Goal: Task Accomplishment & Management: Use online tool/utility

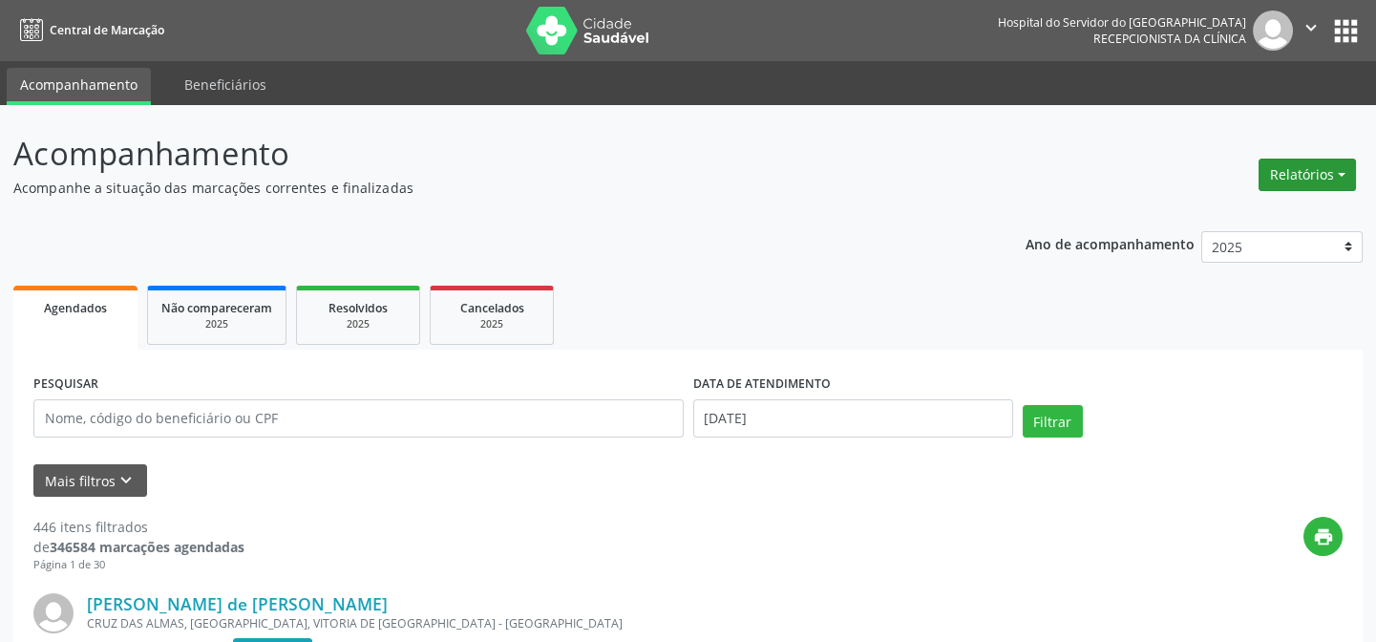
drag, startPoint x: 1283, startPoint y: 175, endPoint x: 1272, endPoint y: 167, distance: 13.8
click at [1282, 172] on button "Relatórios" at bounding box center [1306, 174] width 97 height 32
click at [1217, 225] on link "Agendamentos" at bounding box center [1253, 214] width 205 height 27
select select "7"
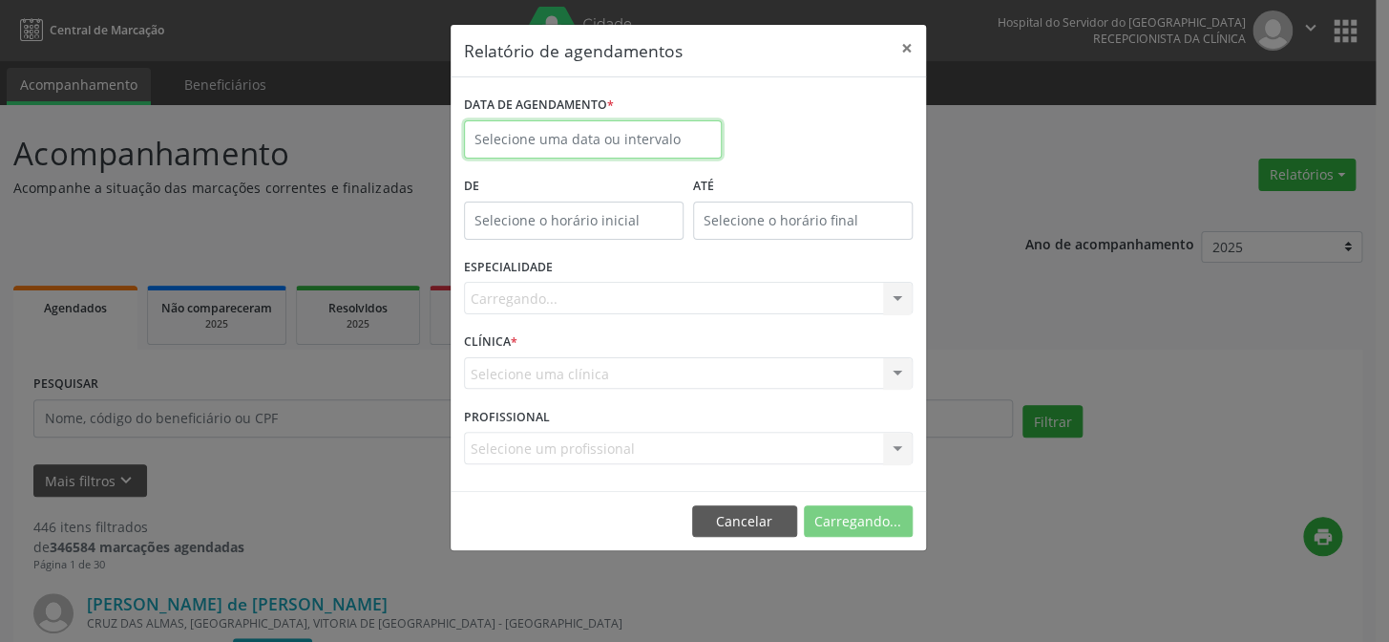
click at [614, 140] on input "text" at bounding box center [593, 139] width 258 height 38
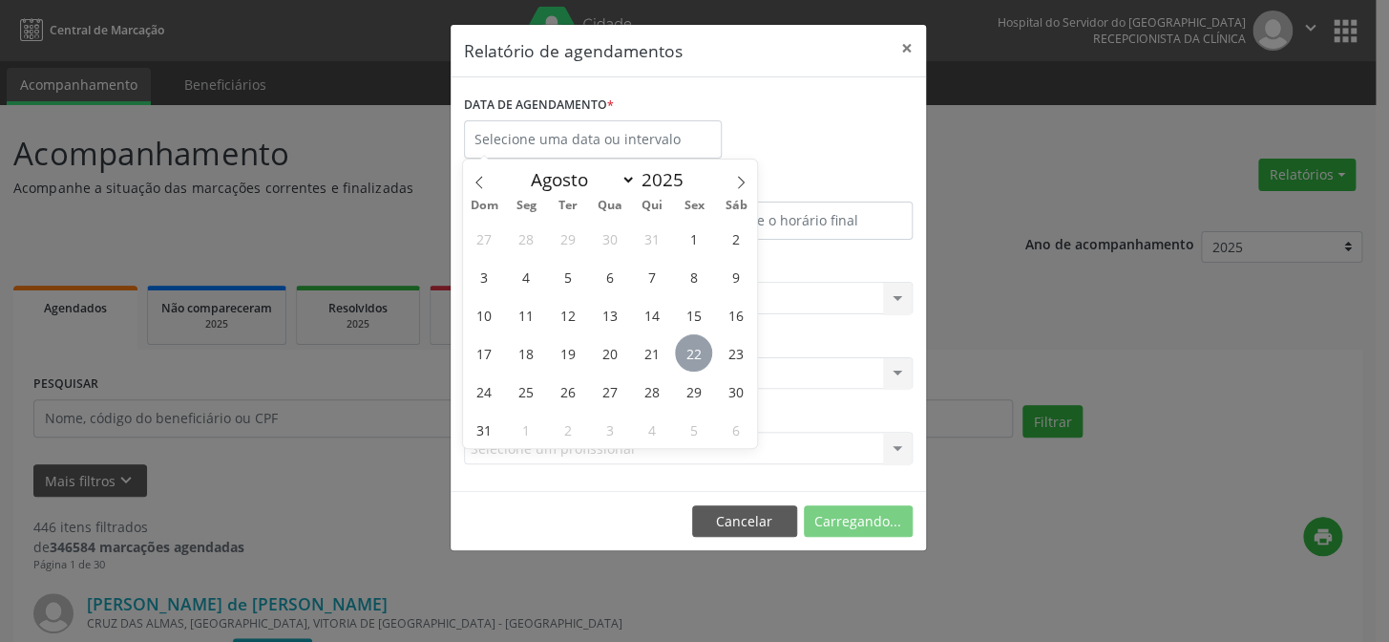
click at [681, 345] on span "22" at bounding box center [693, 352] width 37 height 37
type input "[DATE]"
click at [681, 349] on span "22" at bounding box center [693, 352] width 37 height 37
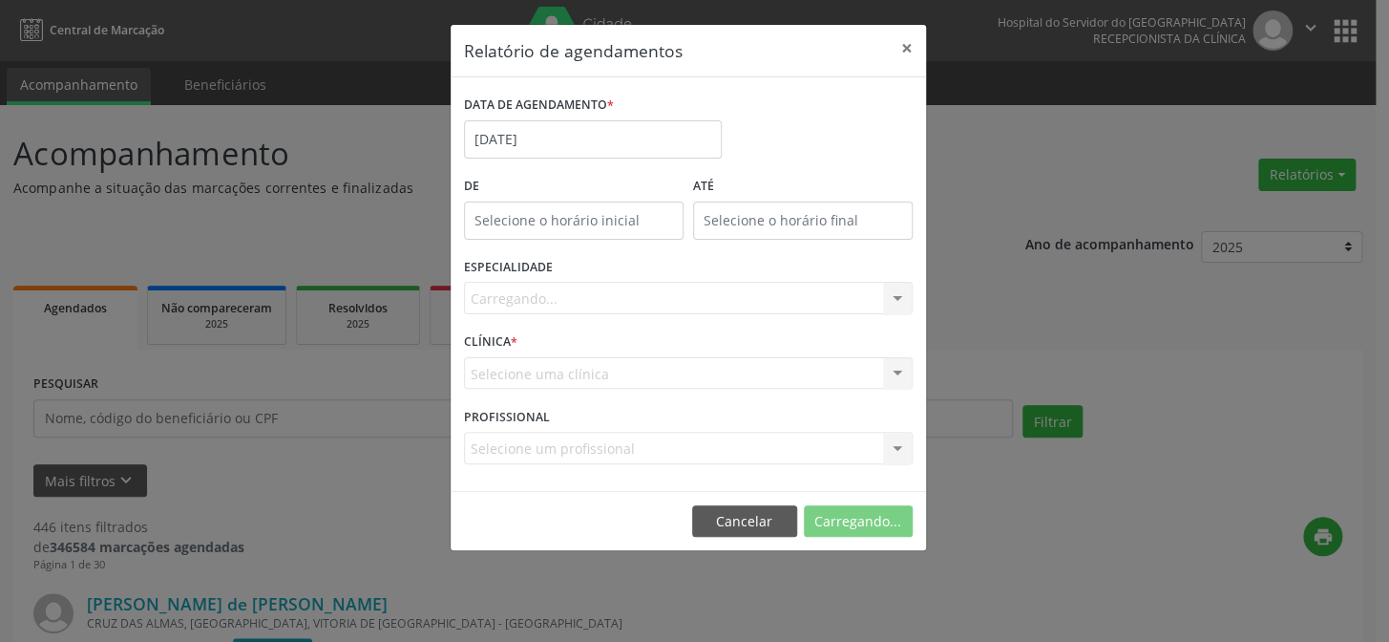
click at [702, 314] on div "ESPECIALIDADE [GEOGRAPHIC_DATA]... Nenhum resultado encontrado para: " " Não há…" at bounding box center [688, 290] width 458 height 74
click at [697, 302] on div "Carregando... Nenhum resultado encontrado para: " " Não há nenhuma opção para s…" at bounding box center [688, 298] width 449 height 32
click at [745, 300] on div "Carregando... Nenhum resultado encontrado para: " " Não há nenhuma opção para s…" at bounding box center [688, 298] width 449 height 32
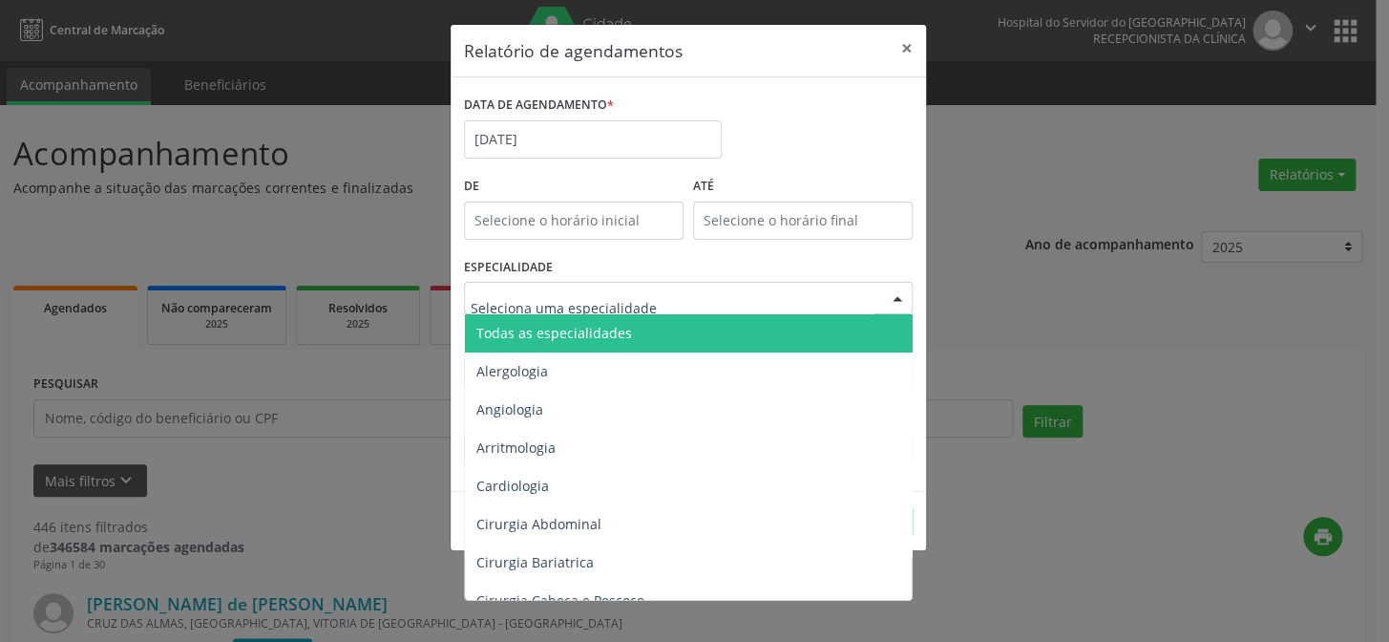
click at [785, 297] on div at bounding box center [688, 298] width 449 height 32
click at [702, 345] on span "Todas as especialidades" at bounding box center [690, 333] width 450 height 38
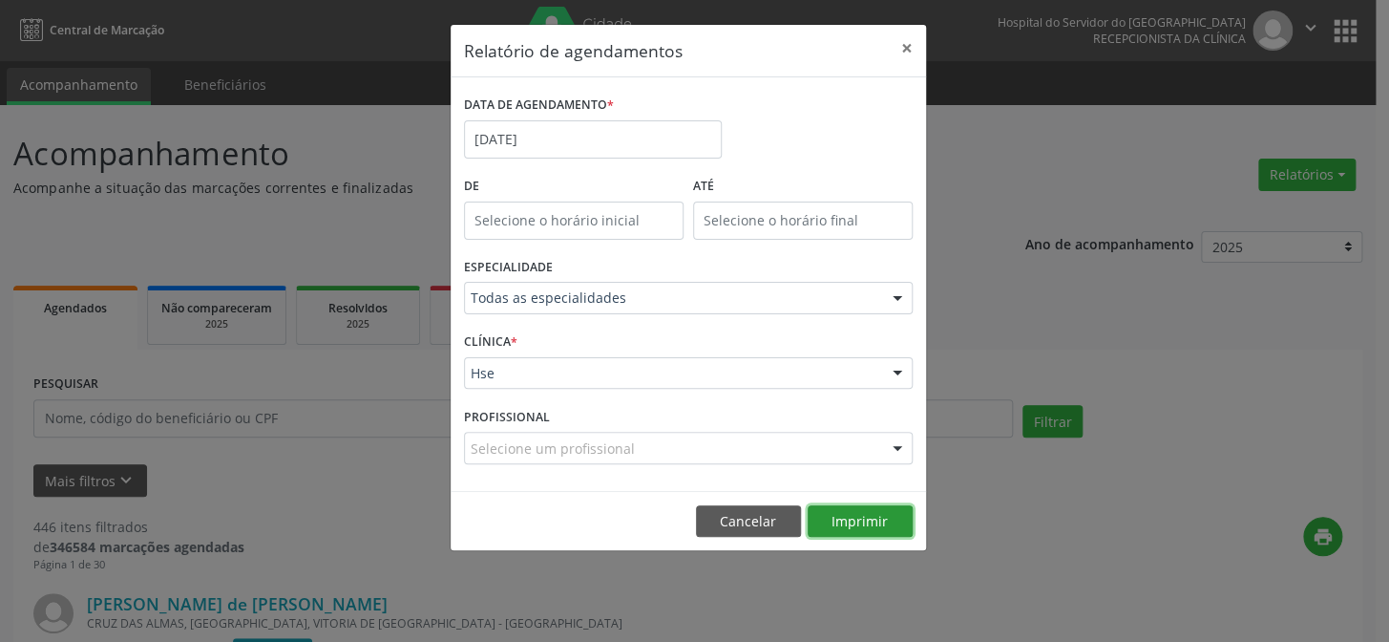
click at [868, 525] on button "Imprimir" at bounding box center [860, 521] width 105 height 32
